Goal: Information Seeking & Learning: Find specific fact

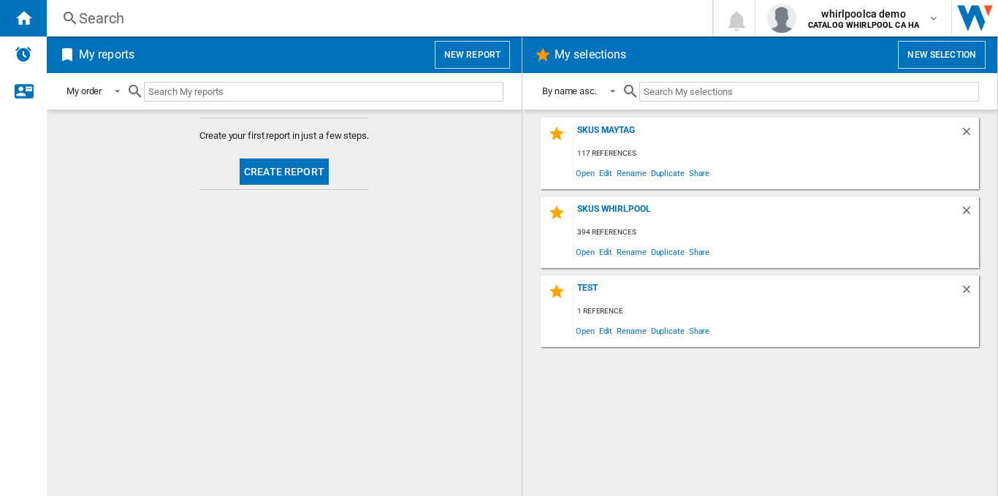
click at [378, 23] on div "Search" at bounding box center [376, 18] width 595 height 20
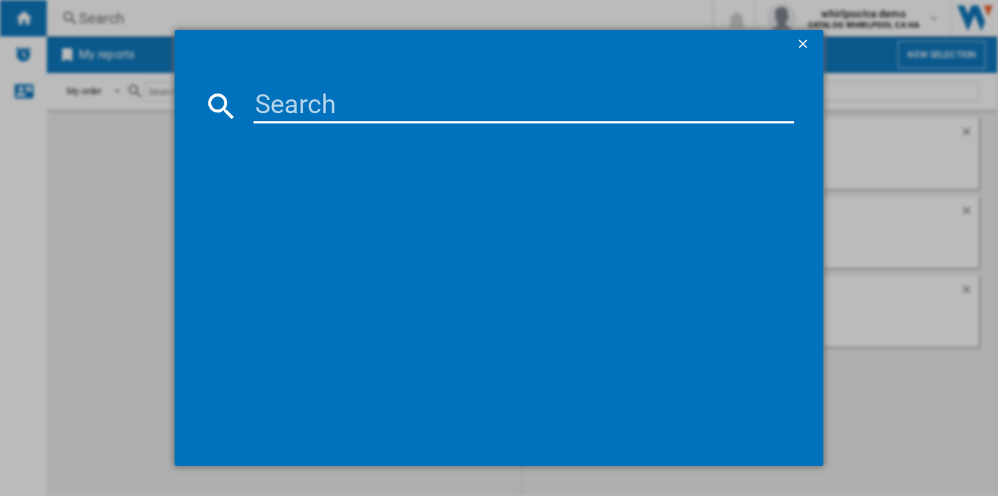
click at [420, 106] on input at bounding box center [523, 105] width 540 height 35
paste input "KBSN702MBS"
type input "KBSN702MBS"
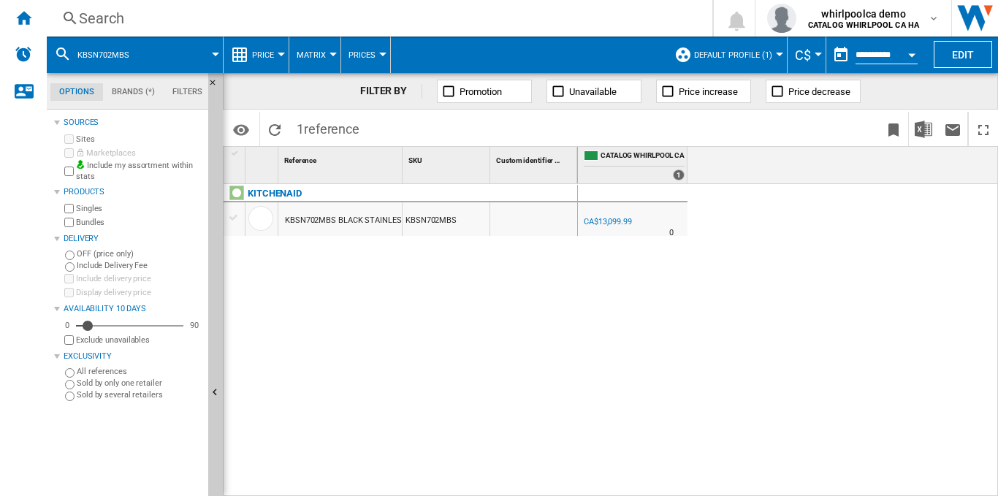
click at [771, 50] on button "Default profile (1)" at bounding box center [736, 55] width 85 height 37
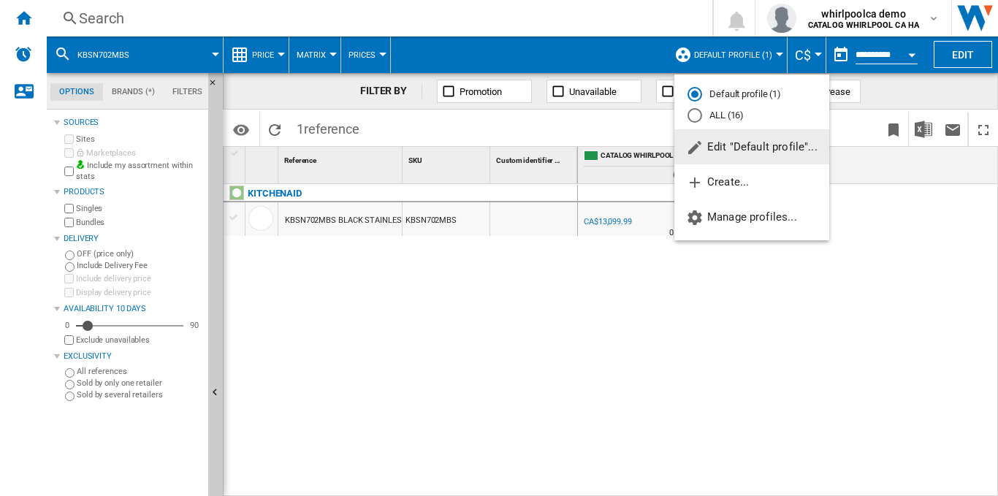
click at [700, 120] on div "ALL (16)" at bounding box center [694, 115] width 15 height 15
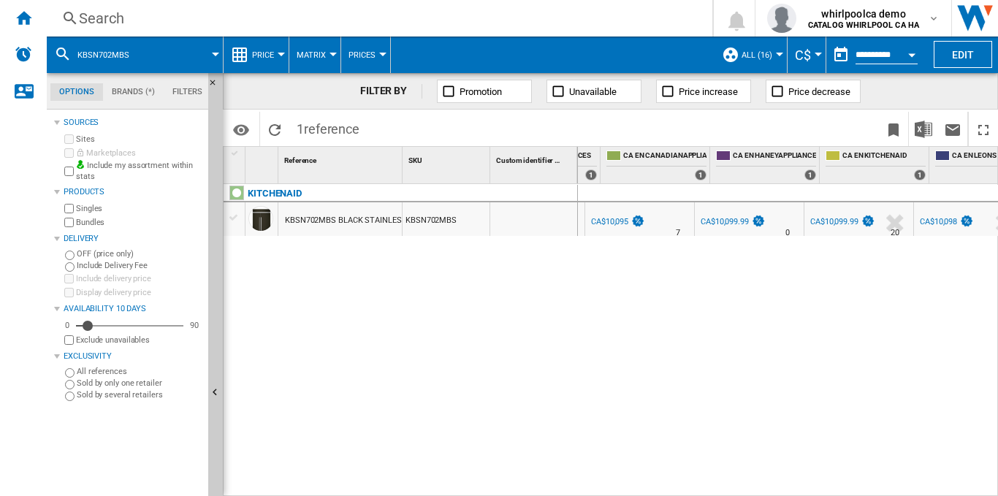
scroll to position [0, 431]
